Goal: Task Accomplishment & Management: Use online tool/utility

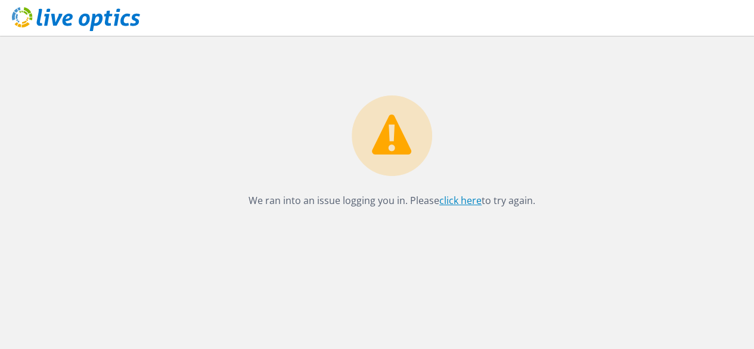
click at [463, 201] on link "click here" at bounding box center [460, 200] width 42 height 13
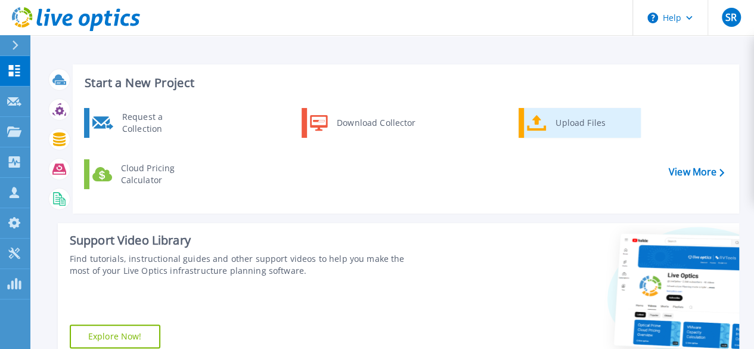
click at [524, 126] on link "Upload Files" at bounding box center [579, 123] width 122 height 30
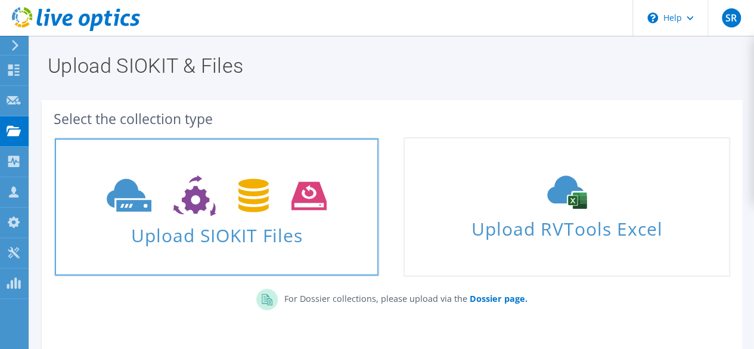
click at [303, 220] on span "Upload SIOKIT Files" at bounding box center [217, 232] width 324 height 26
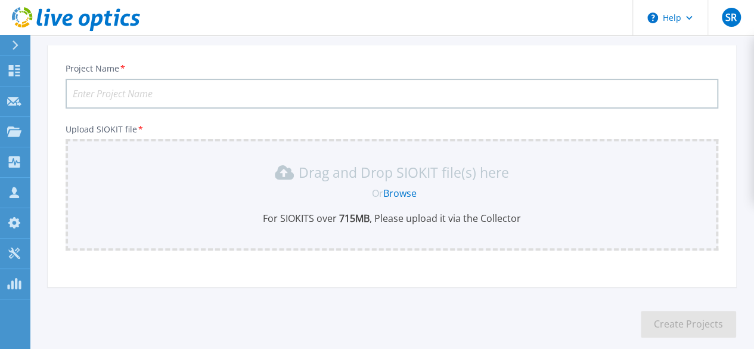
scroll to position [126, 0]
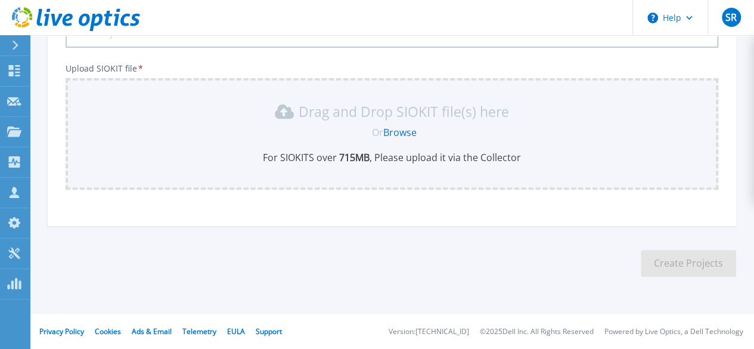
click at [404, 132] on link "Browse" at bounding box center [399, 132] width 33 height 13
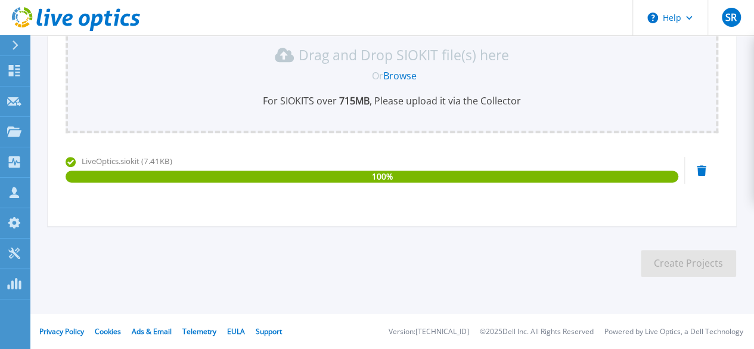
scroll to position [0, 0]
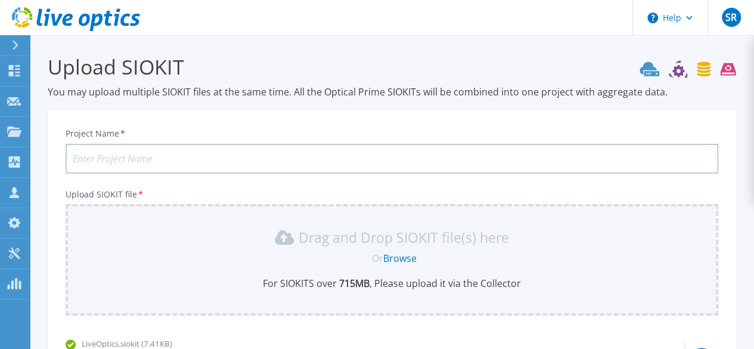
click at [387, 158] on input "Project Name *" at bounding box center [392, 159] width 652 height 30
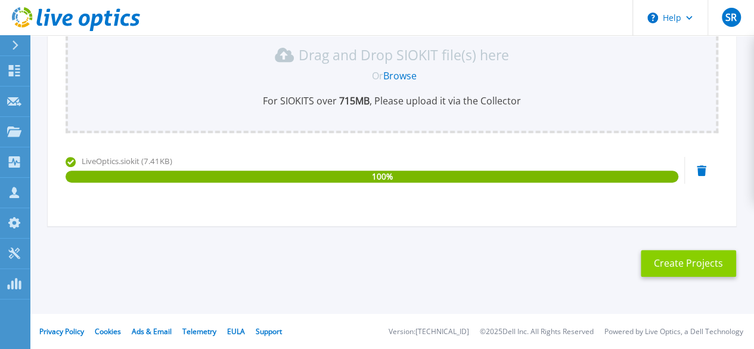
type input "Centrum"
click at [681, 260] on button "Create Projects" at bounding box center [688, 263] width 95 height 27
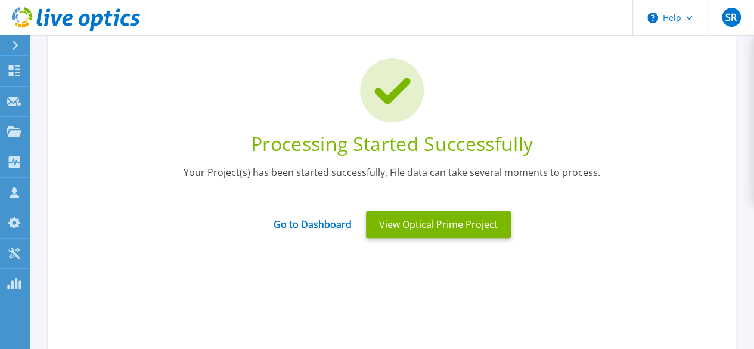
scroll to position [71, 0]
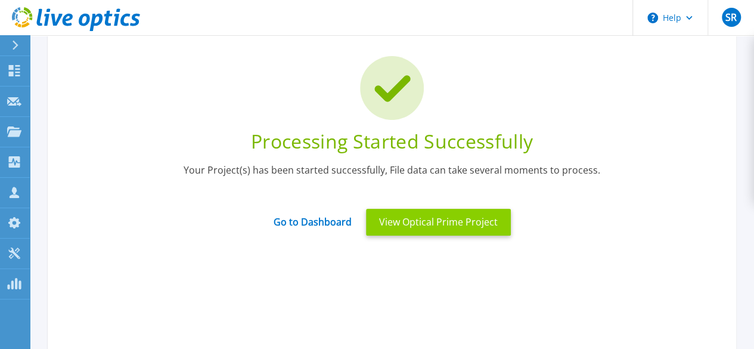
click at [498, 231] on button "View Optical Prime Project" at bounding box center [438, 222] width 145 height 27
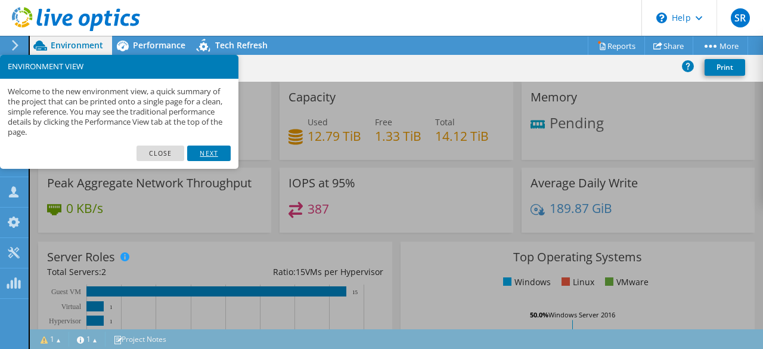
click at [213, 159] on link "Next" at bounding box center [208, 152] width 43 height 15
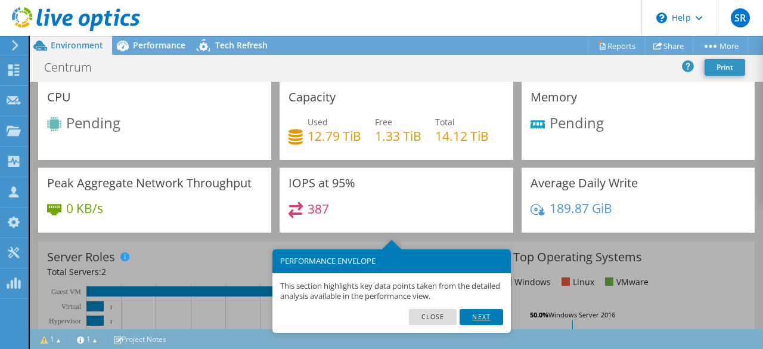
click at [484, 319] on link "Next" at bounding box center [480, 316] width 43 height 15
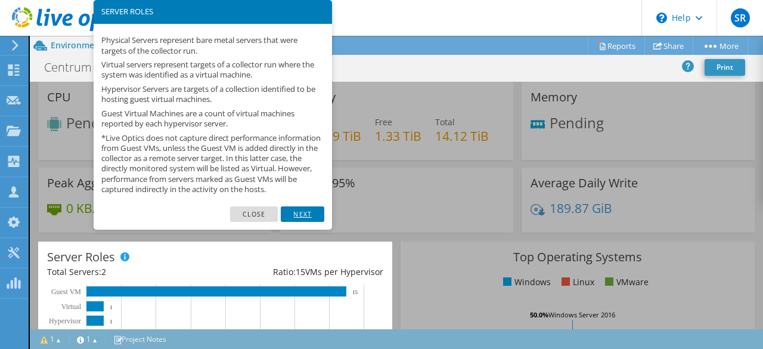
click at [306, 222] on link "Next" at bounding box center [302, 213] width 43 height 15
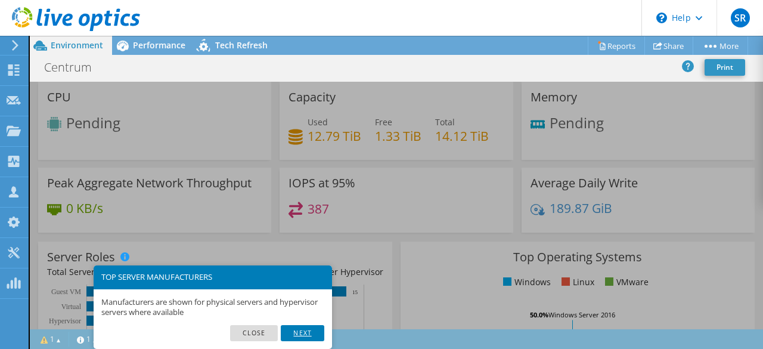
click at [308, 334] on link "Next" at bounding box center [302, 332] width 43 height 15
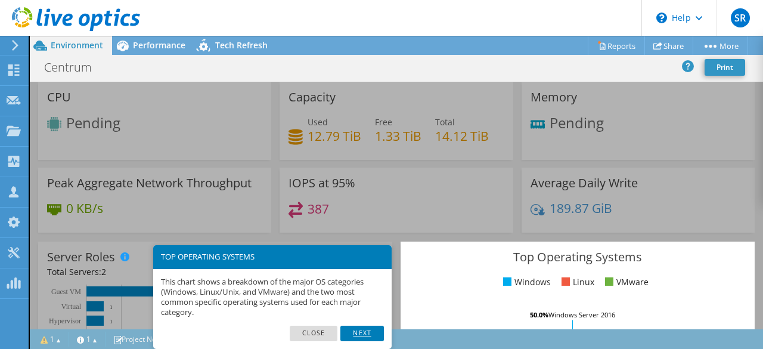
click at [353, 331] on link "Next" at bounding box center [361, 332] width 43 height 15
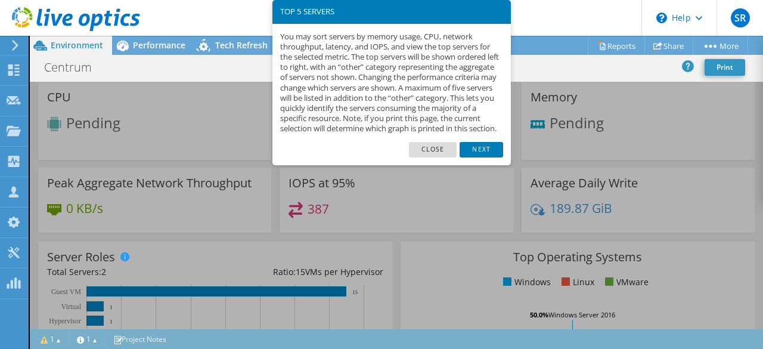
scroll to position [446, 0]
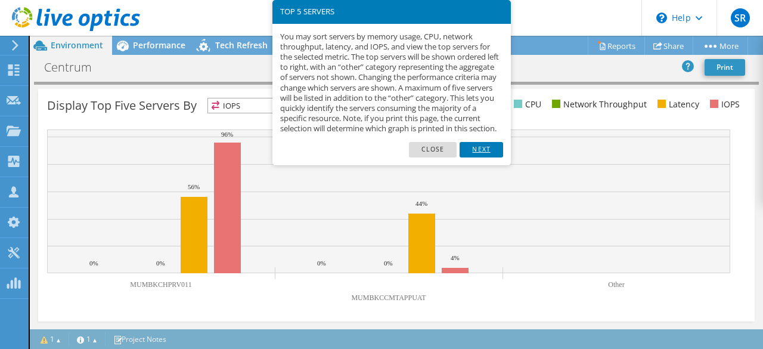
click at [483, 157] on link "Next" at bounding box center [480, 149] width 43 height 15
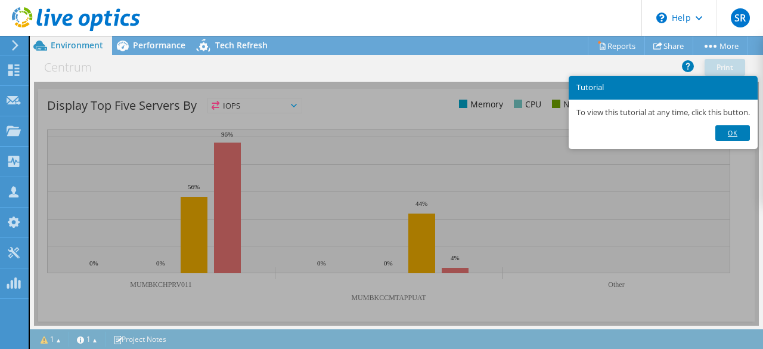
click at [724, 132] on link "Ok" at bounding box center [732, 132] width 35 height 15
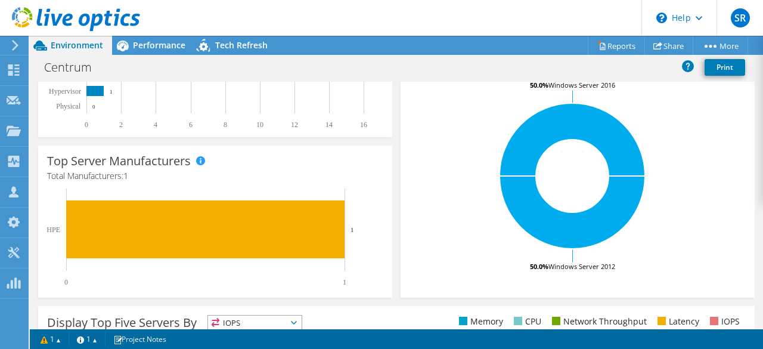
scroll to position [13, 0]
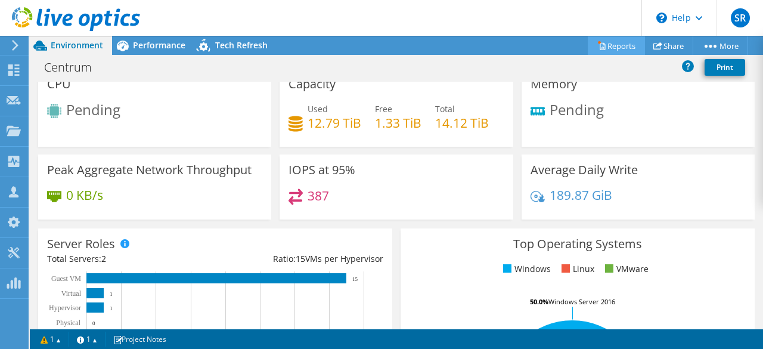
click at [614, 47] on link "Reports" at bounding box center [615, 45] width 57 height 18
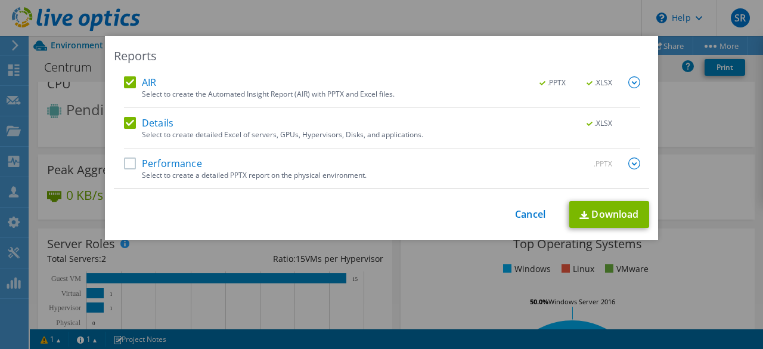
click at [219, 165] on div "Performance .PPTX" at bounding box center [382, 164] width 516 height 14
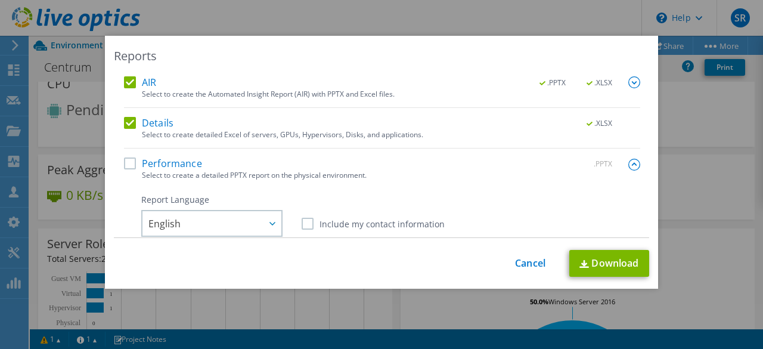
click at [126, 166] on label "Performance" at bounding box center [163, 163] width 78 height 12
click at [0, 0] on input "Performance" at bounding box center [0, 0] width 0 height 0
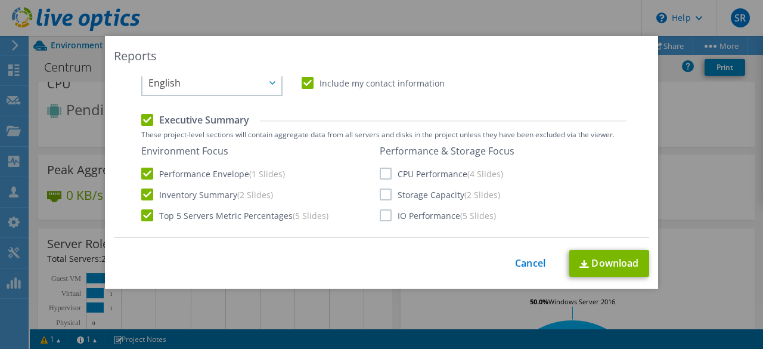
click at [451, 175] on label "CPU Performance (4 Slides)" at bounding box center [441, 173] width 123 height 12
click at [0, 0] on input "CPU Performance (4 Slides)" at bounding box center [0, 0] width 0 height 0
click at [432, 192] on label "Storage Capacity (2 Slides)" at bounding box center [440, 194] width 120 height 12
click at [0, 0] on input "Storage Capacity (2 Slides)" at bounding box center [0, 0] width 0 height 0
click at [408, 216] on label "IO Performance (5 Slides)" at bounding box center [438, 215] width 116 height 12
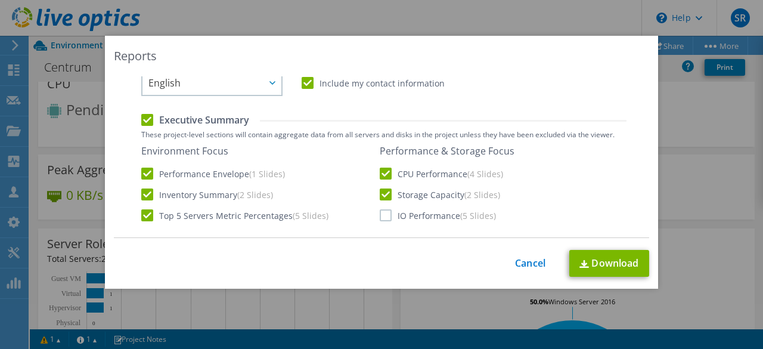
click at [0, 0] on input "IO Performance (5 Slides)" at bounding box center [0, 0] width 0 height 0
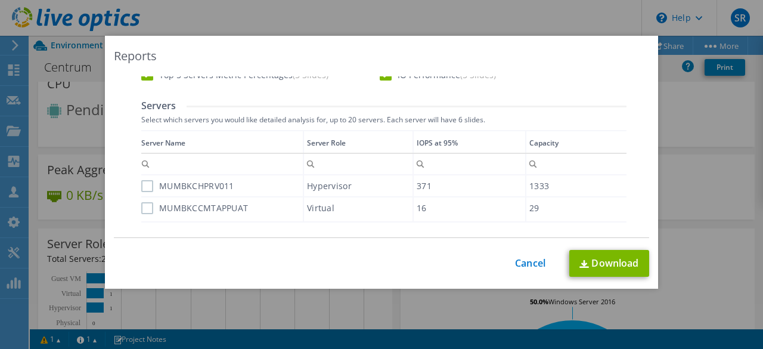
scroll to position [281, 0]
click at [145, 185] on label "MUMBKCHPRV011" at bounding box center [187, 186] width 93 height 12
click at [0, 0] on input "MUMBKCHPRV011" at bounding box center [0, 0] width 0 height 0
click at [144, 203] on label "MUMBKCCMTAPPUAT" at bounding box center [194, 208] width 107 height 12
click at [0, 0] on input "MUMBKCCMTAPPUAT" at bounding box center [0, 0] width 0 height 0
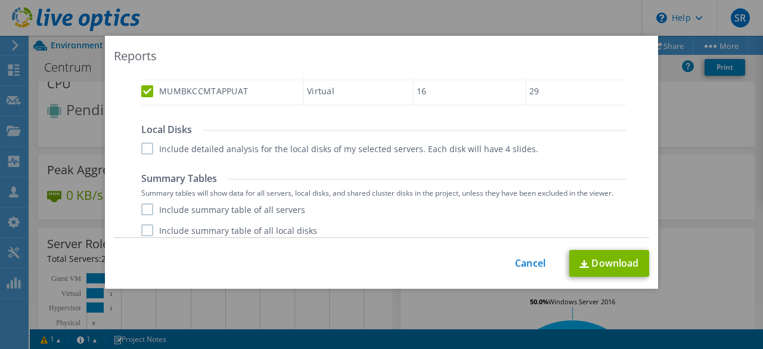
scroll to position [424, 0]
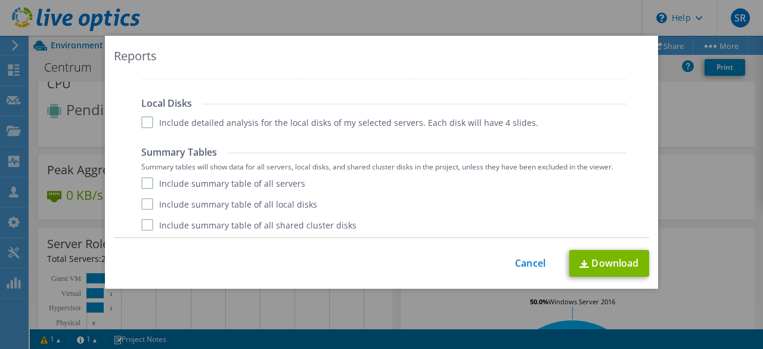
click at [142, 125] on label "Include detailed analysis for the local disks of my selected servers. Each disk…" at bounding box center [339, 122] width 397 height 12
click at [0, 0] on input "Include detailed analysis for the local disks of my selected servers. Each disk…" at bounding box center [0, 0] width 0 height 0
click at [150, 182] on label "Include summary table of all servers" at bounding box center [223, 183] width 164 height 12
click at [0, 0] on input "Include summary table of all servers" at bounding box center [0, 0] width 0 height 0
click at [141, 212] on div "Include summary table of all servers Include summary table of all local disks I…" at bounding box center [383, 204] width 485 height 54
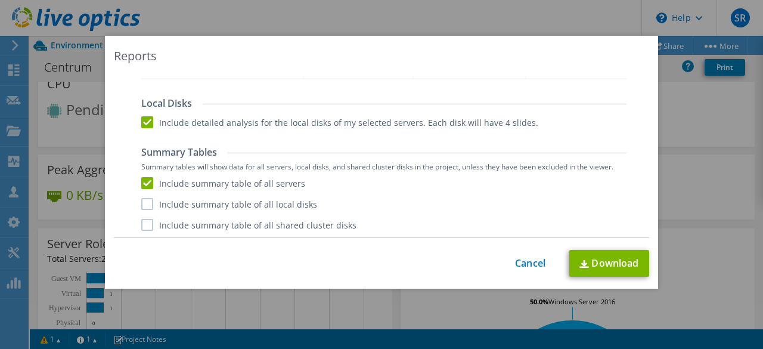
click at [141, 209] on div "Include summary table of all servers Include summary table of all local disks I…" at bounding box center [383, 204] width 485 height 54
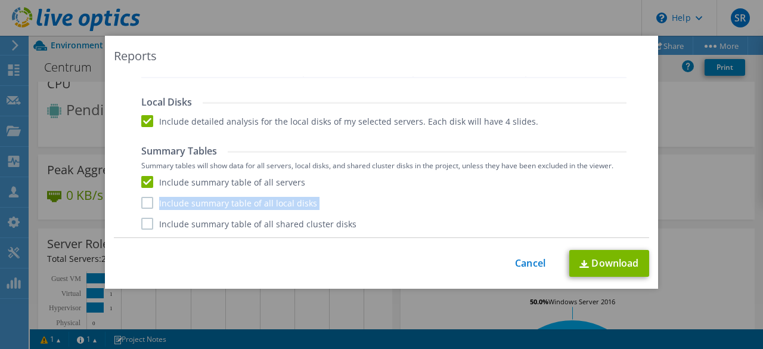
drag, startPoint x: 144, startPoint y: 200, endPoint x: 138, endPoint y: 222, distance: 23.4
click at [141, 222] on div "Include summary table of all servers Include summary table of all local disks I…" at bounding box center [383, 203] width 485 height 54
click at [141, 222] on label "Include summary table of all shared cluster disks" at bounding box center [248, 223] width 215 height 12
click at [0, 0] on input "Include summary table of all shared cluster disks" at bounding box center [0, 0] width 0 height 0
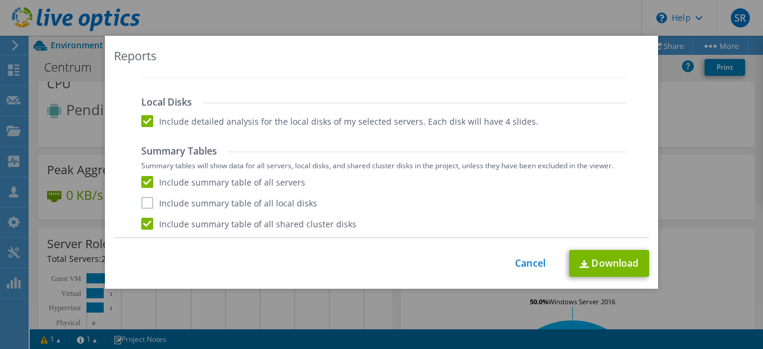
click at [141, 197] on label "Include summary table of all local disks" at bounding box center [229, 203] width 176 height 12
click at [0, 0] on input "Include summary table of all local disks" at bounding box center [0, 0] width 0 height 0
click at [605, 264] on link "Download" at bounding box center [609, 263] width 80 height 27
click at [694, 128] on div "Reports AIR .PPTX .XLSX Select to create the Automated Insight Report (AIR) wit…" at bounding box center [381, 174] width 763 height 277
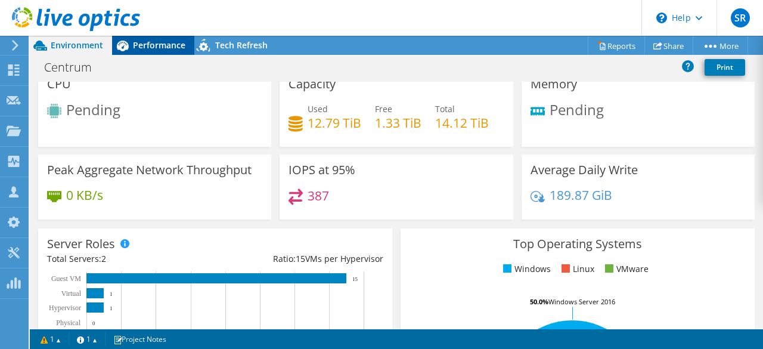
click at [152, 44] on span "Performance" at bounding box center [159, 44] width 52 height 11
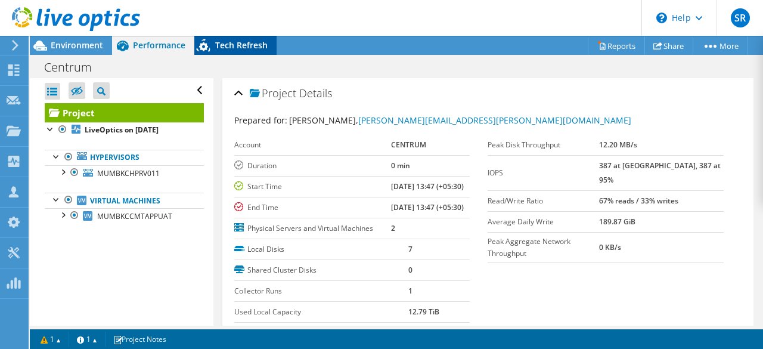
click at [250, 48] on span "Tech Refresh" at bounding box center [241, 44] width 52 height 11
